Goal: Information Seeking & Learning: Learn about a topic

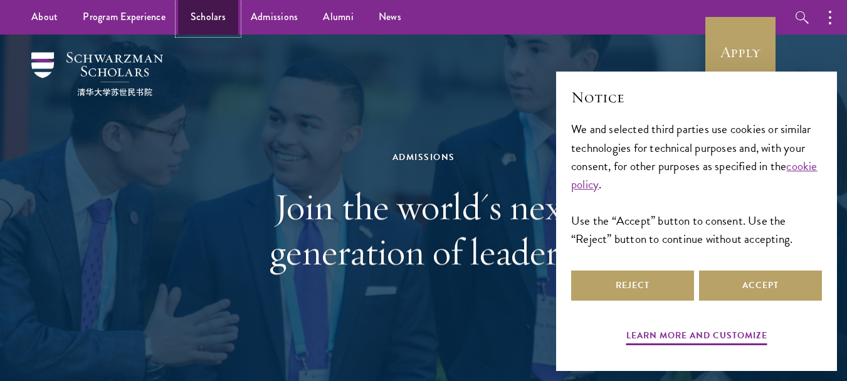
click at [201, 33] on link "Scholars" at bounding box center [208, 17] width 60 height 34
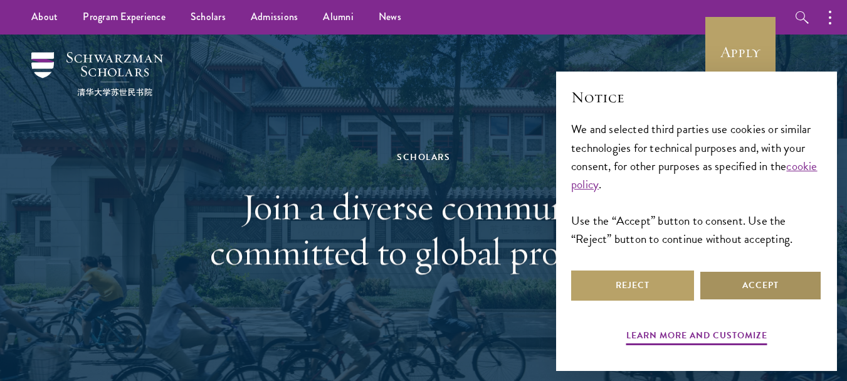
click at [723, 295] on button "Accept" at bounding box center [760, 285] width 123 height 30
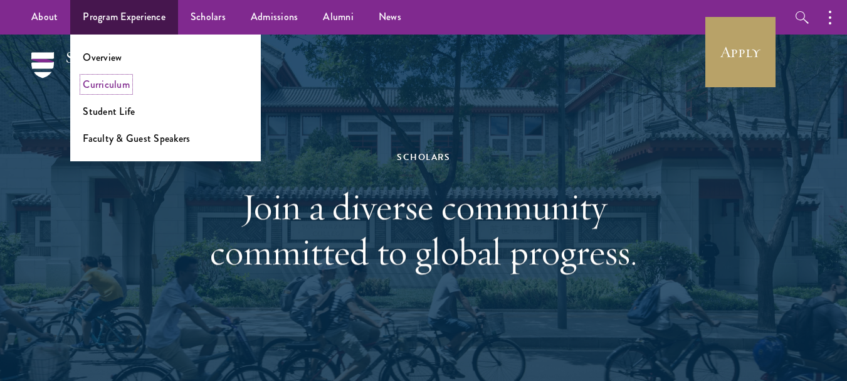
click at [113, 90] on link "Curriculum" at bounding box center [106, 84] width 47 height 14
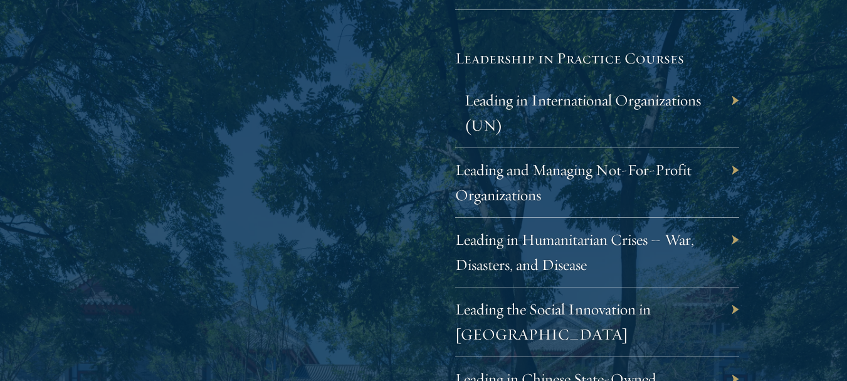
scroll to position [2583, 0]
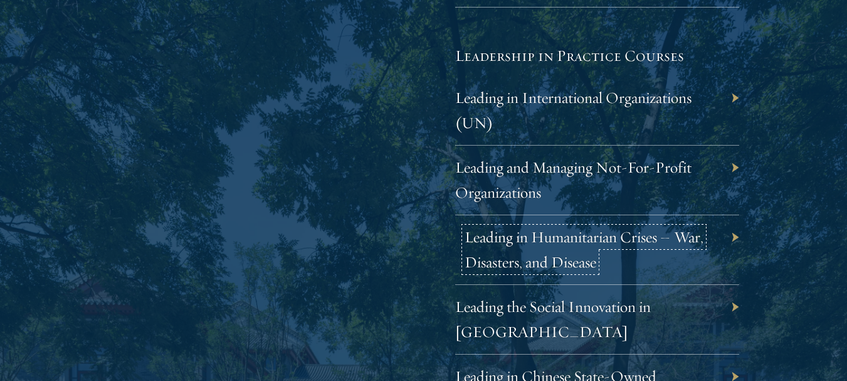
drag, startPoint x: 543, startPoint y: 246, endPoint x: 508, endPoint y: 239, distance: 35.9
click at [508, 239] on link "Leading in Humanitarian Crises – War, Disasters, and Disease" at bounding box center [584, 249] width 239 height 45
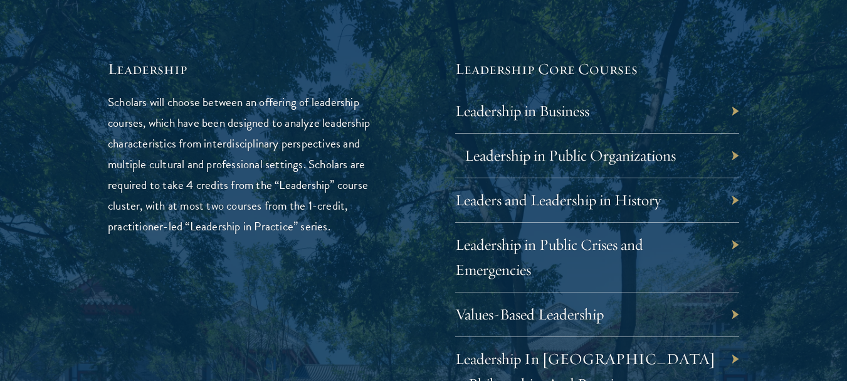
scroll to position [2134, 0]
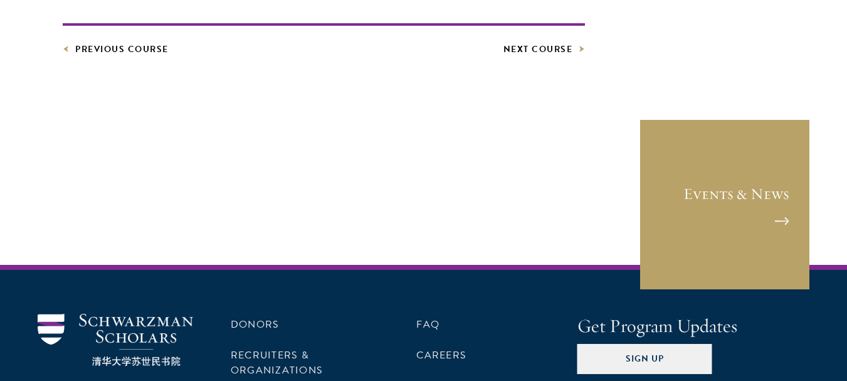
scroll to position [902, 0]
